Goal: Information Seeking & Learning: Learn about a topic

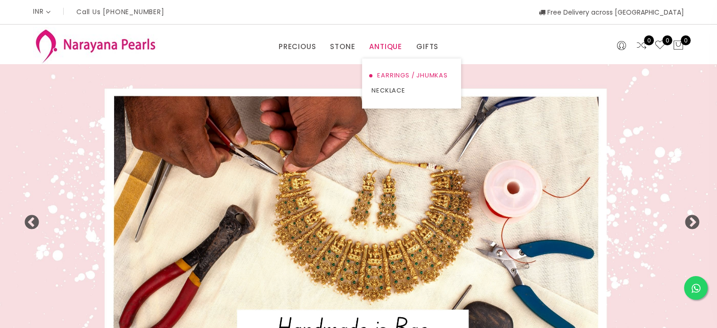
click at [384, 71] on link "EARRINGS / JHUMKAS" at bounding box center [412, 75] width 80 height 15
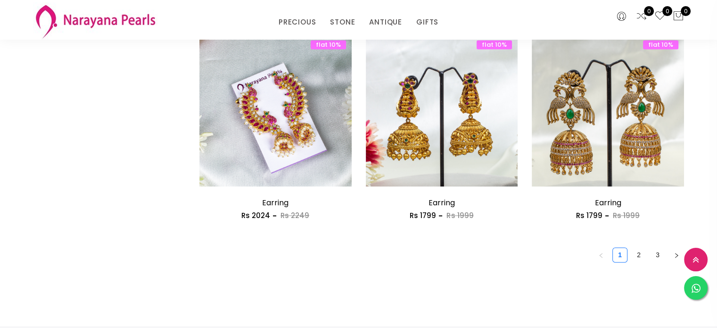
scroll to position [1299, 0]
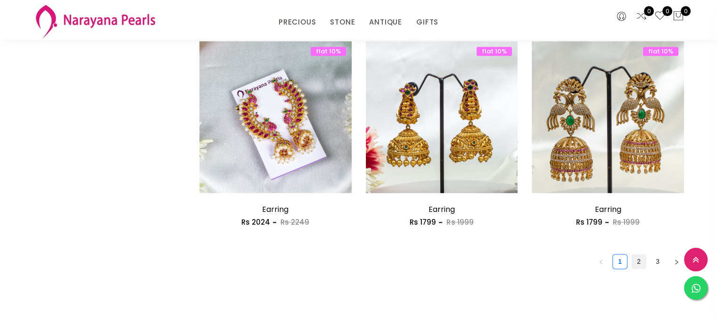
click at [636, 260] on link "2" at bounding box center [639, 261] width 14 height 14
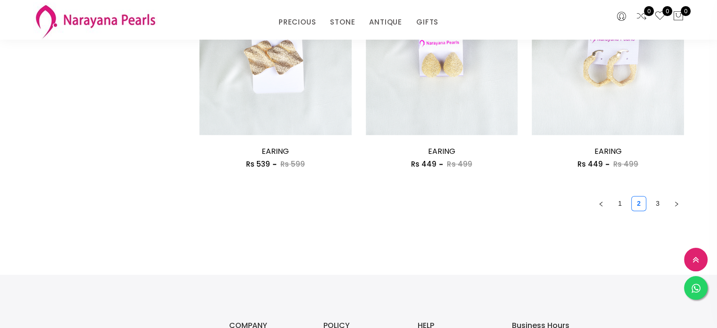
scroll to position [1355, 0]
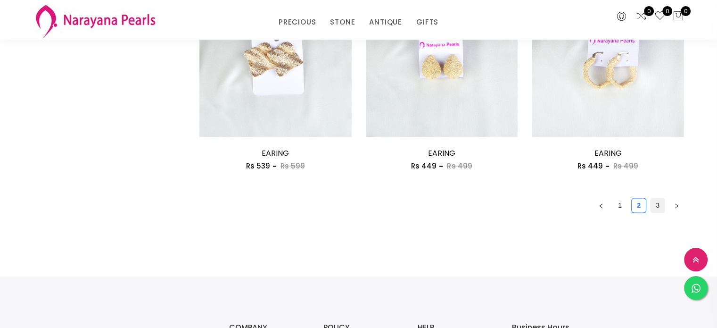
click at [659, 209] on link "3" at bounding box center [658, 205] width 14 height 14
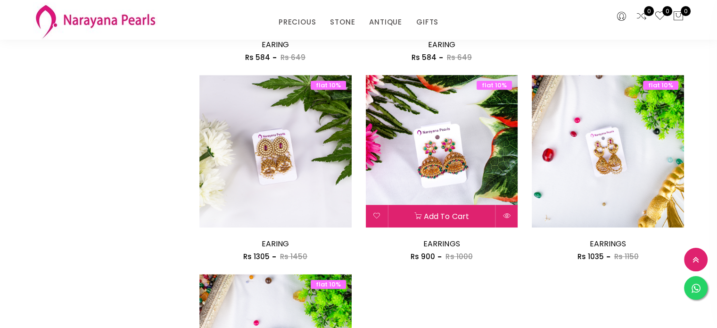
scroll to position [718, 0]
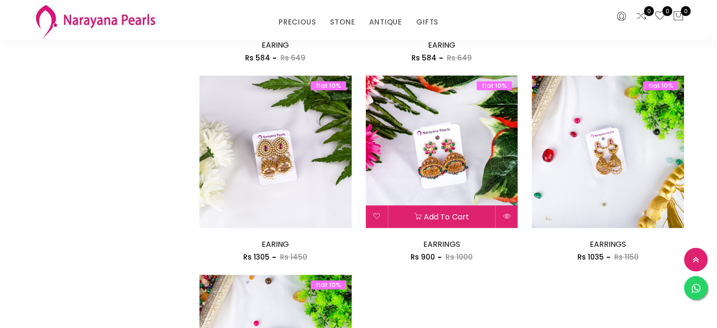
click at [439, 135] on img at bounding box center [442, 151] width 152 height 152
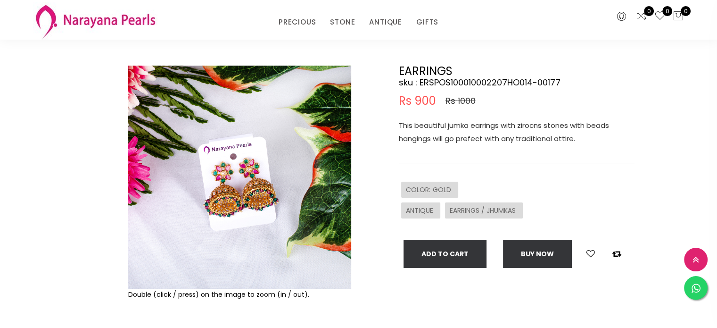
scroll to position [50, 0]
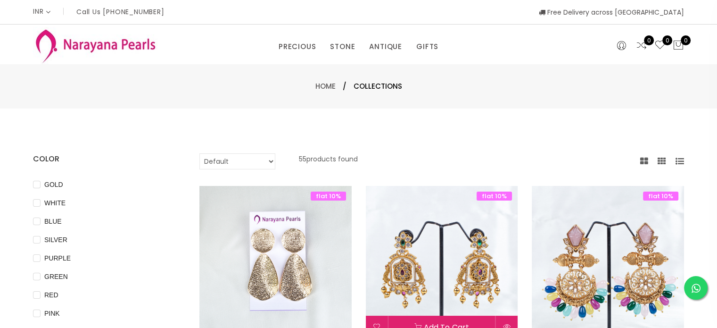
scroll to position [94, 0]
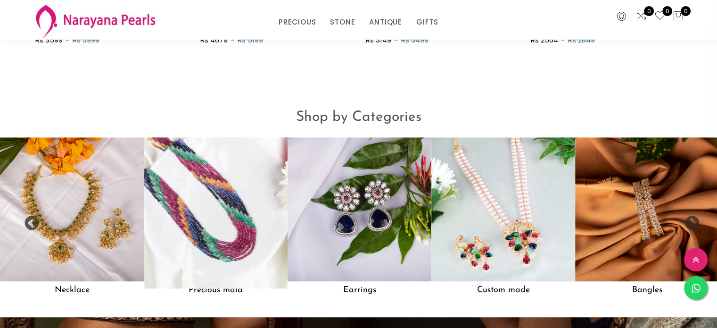
scroll to position [897, 0]
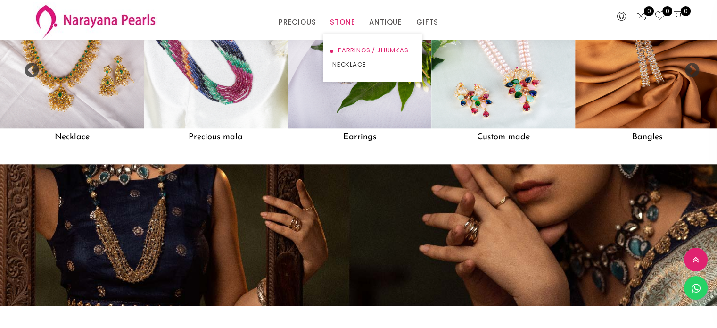
click at [342, 52] on link "EARRINGS / JHUMKAS" at bounding box center [373, 50] width 80 height 14
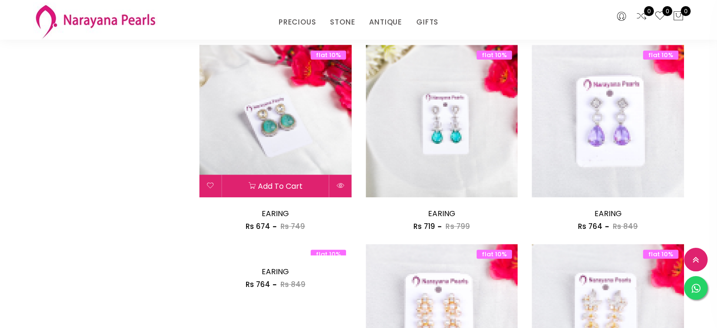
scroll to position [1028, 0]
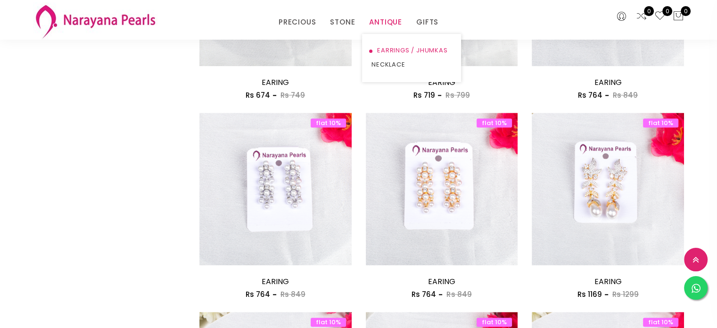
click at [383, 45] on link "EARRINGS / JHUMKAS" at bounding box center [412, 50] width 80 height 14
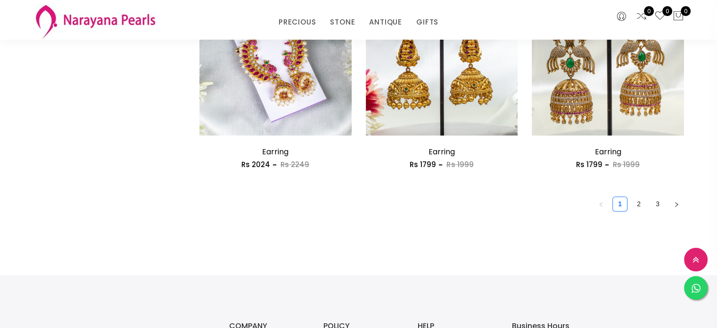
scroll to position [1363, 0]
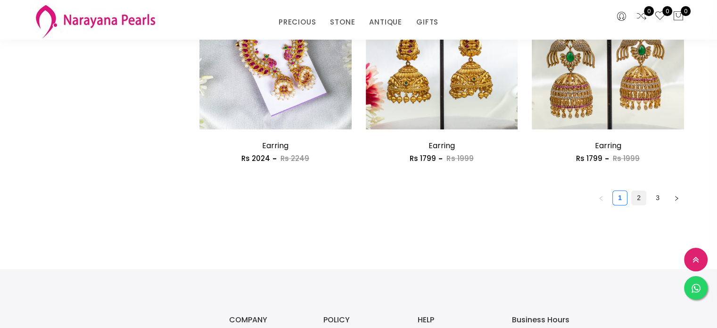
click at [636, 196] on link "2" at bounding box center [639, 198] width 14 height 14
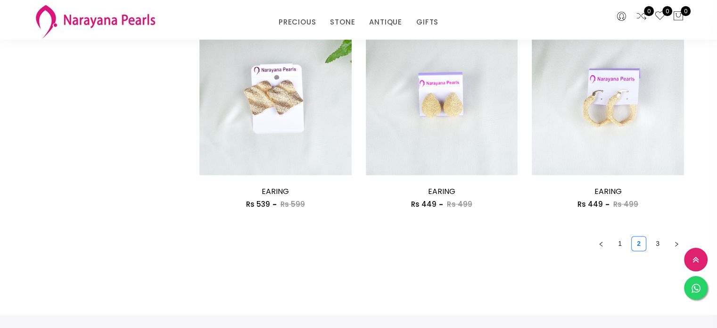
scroll to position [1312, 0]
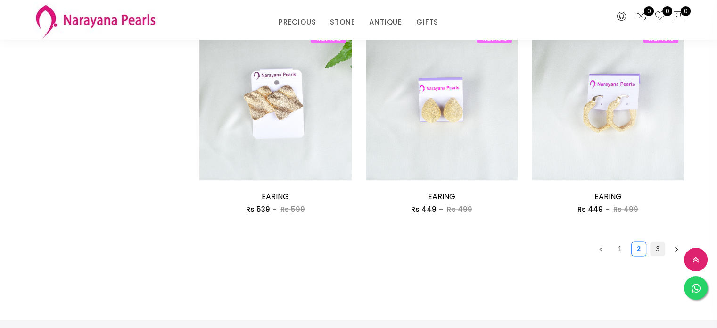
click at [660, 250] on link "3" at bounding box center [658, 249] width 14 height 14
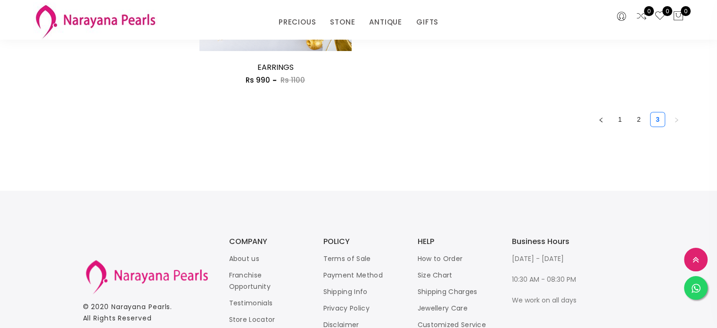
scroll to position [1097, 0]
